Goal: Find contact information: Find contact information

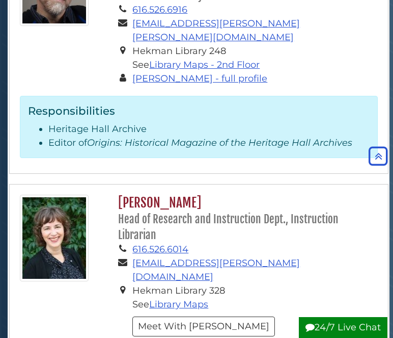
scroll to position [1998, 0]
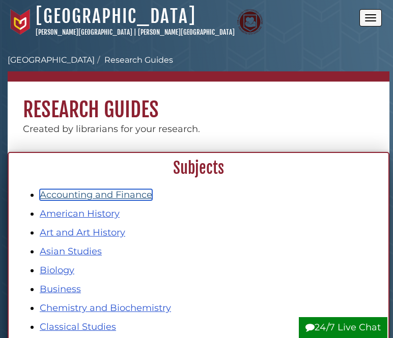
click at [101, 196] on link "Accounting and Finance" at bounding box center [96, 194] width 113 height 11
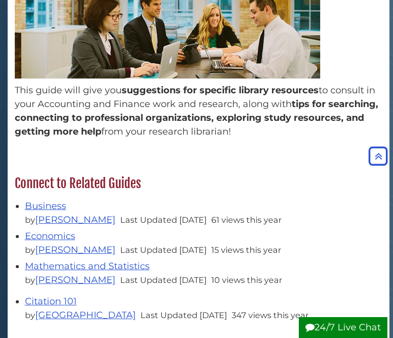
scroll to position [283, 0]
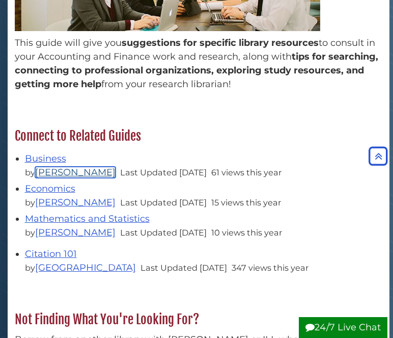
click at [115, 170] on link "[PERSON_NAME]" at bounding box center [75, 172] width 80 height 11
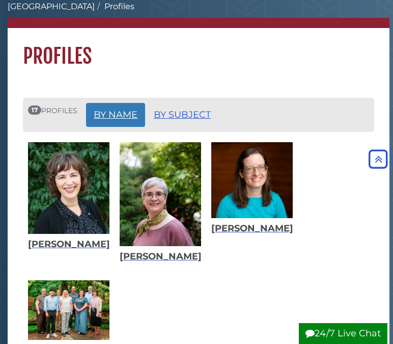
scroll to position [47, 0]
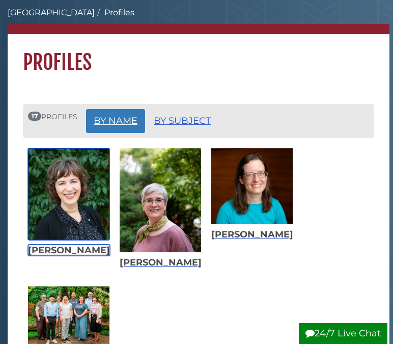
click at [86, 232] on img "List of Profiles" at bounding box center [68, 194] width 81 height 92
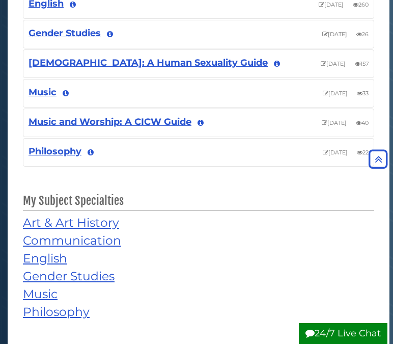
scroll to position [886, 0]
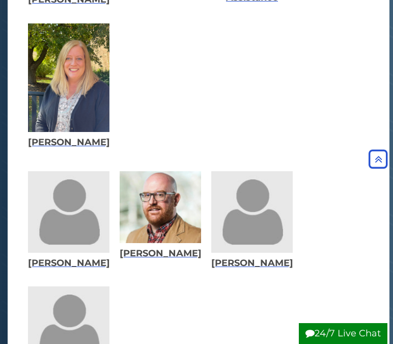
scroll to position [829, 0]
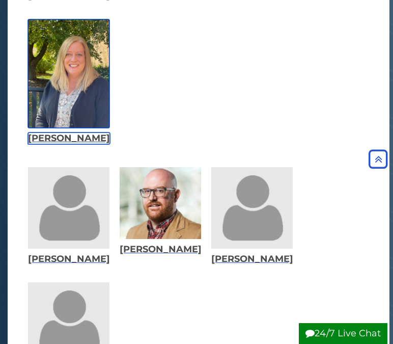
click at [72, 100] on img "List of Profiles" at bounding box center [68, 73] width 81 height 108
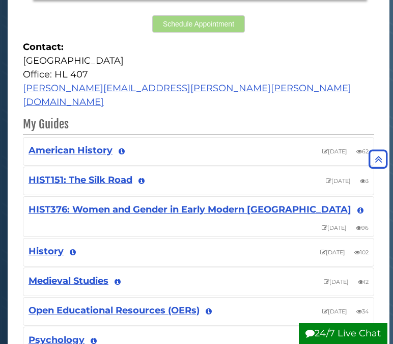
scroll to position [634, 0]
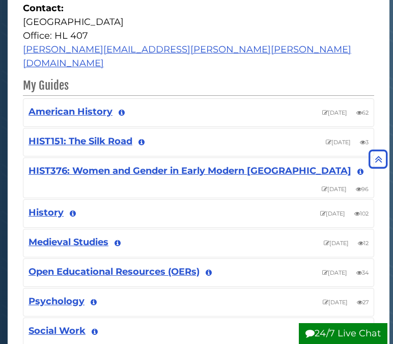
drag, startPoint x: 391, startPoint y: 173, endPoint x: 393, endPoint y: 194, distance: 21.5
click at [393, 194] on html "Skip to Main Content Hekman Library Calvin University | Calvin Theological Semi…" at bounding box center [196, 307] width 393 height 1882
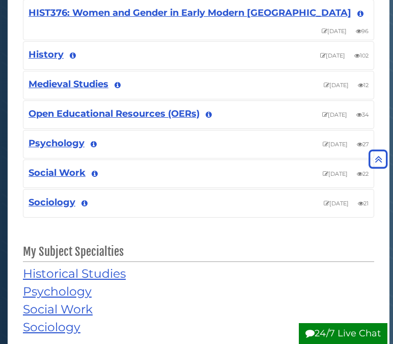
scroll to position [810, 0]
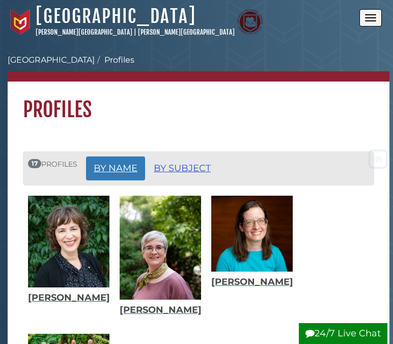
scroll to position [829, 0]
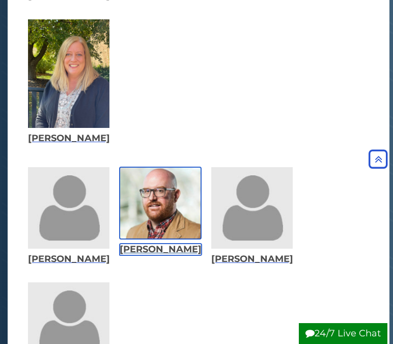
click at [171, 226] on img "List of Profiles" at bounding box center [160, 203] width 81 height 72
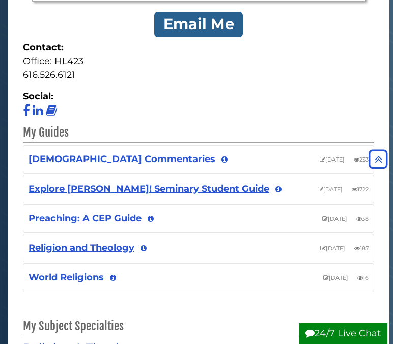
scroll to position [474, 0]
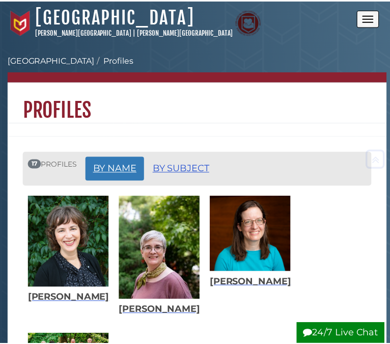
scroll to position [1160, 0]
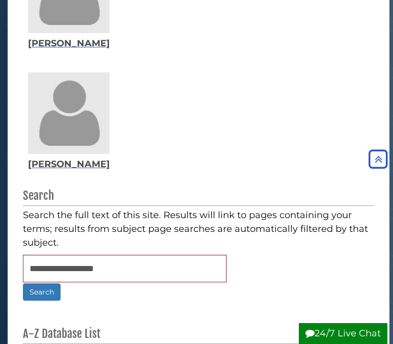
drag, startPoint x: 392, startPoint y: 206, endPoint x: 389, endPoint y: 173, distance: 33.2
click at [389, 173] on body "Skip to Main Content Hekman Library Calvin University | Calvin Theological Semi…" at bounding box center [196, 31] width 393 height 2383
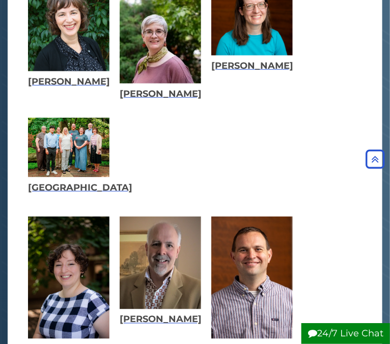
scroll to position [187, 0]
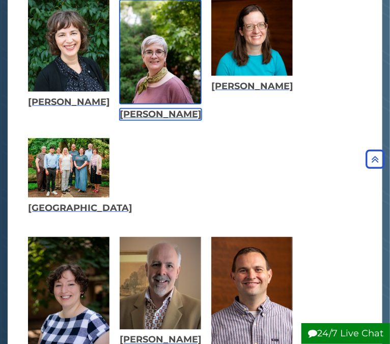
click at [157, 48] on img "List of Profiles" at bounding box center [160, 52] width 81 height 104
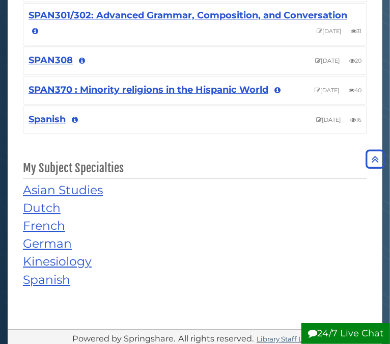
scroll to position [697, 0]
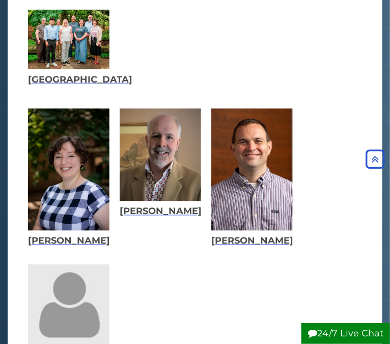
scroll to position [355, 0]
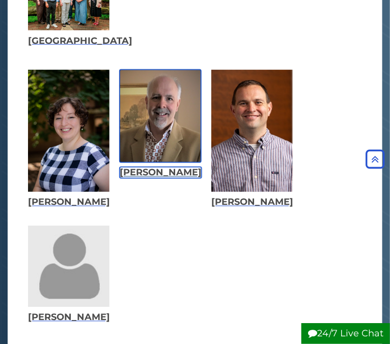
click at [159, 132] on img "List of Profiles" at bounding box center [160, 116] width 81 height 93
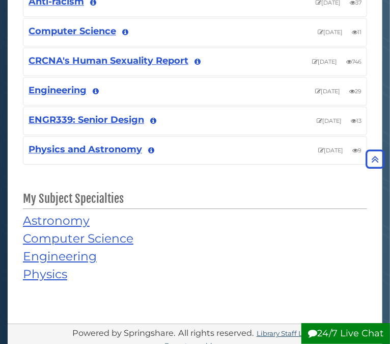
scroll to position [674, 0]
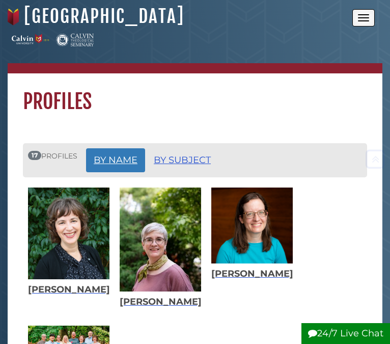
scroll to position [480, 0]
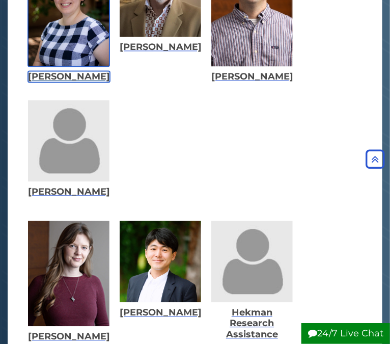
click at [48, 55] on img "List of Profiles" at bounding box center [68, 5] width 81 height 122
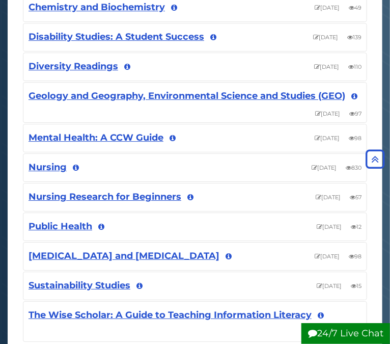
scroll to position [726, 0]
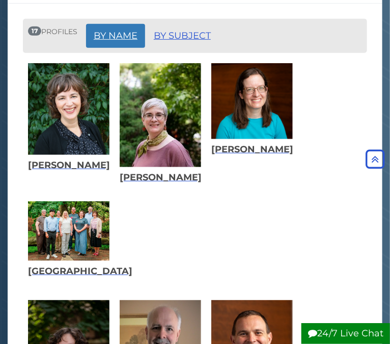
scroll to position [122, 0]
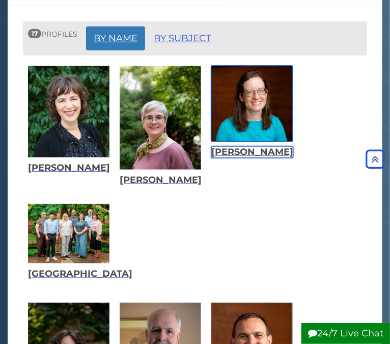
click at [271, 110] on img "List of Profiles" at bounding box center [251, 104] width 81 height 76
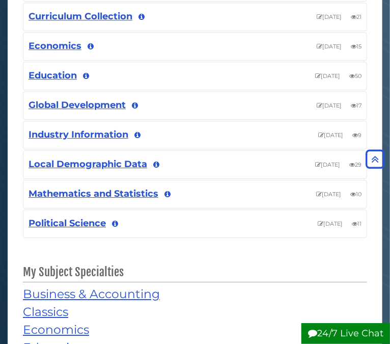
scroll to position [717, 0]
